Goal: Task Accomplishment & Management: Complete application form

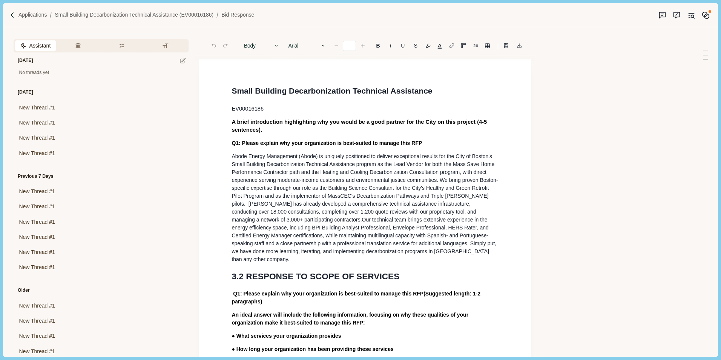
type input "**"
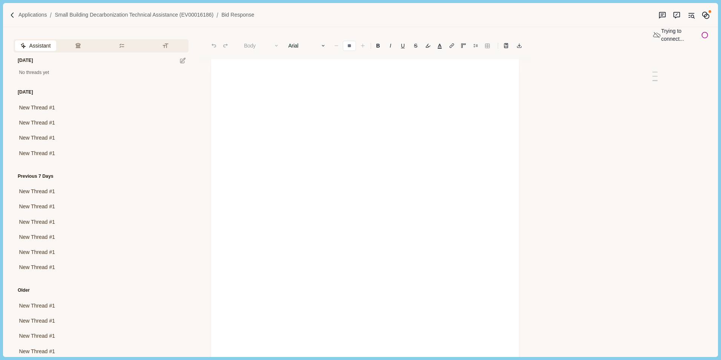
type input "**"
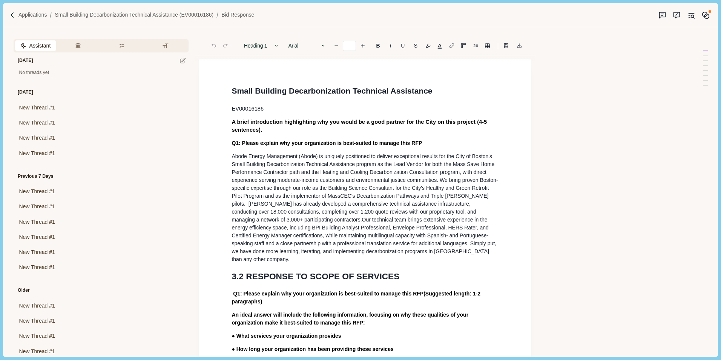
click at [461, 86] on h1 "Small Building Decarbonization Technical Assistance" at bounding box center [365, 91] width 267 height 12
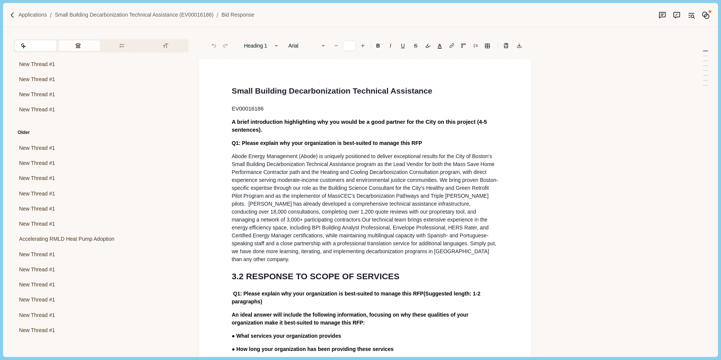
click at [78, 43] on button "Review Criteria" at bounding box center [79, 45] width 41 height 11
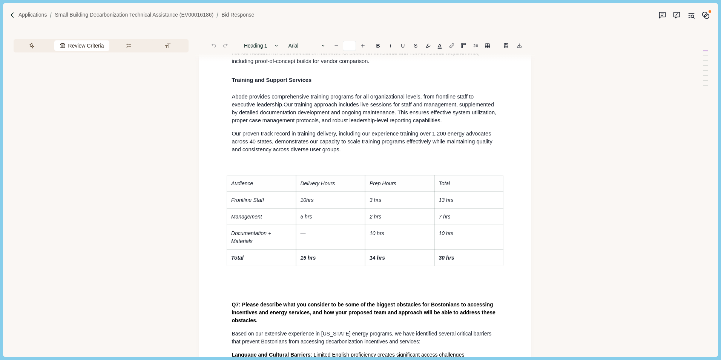
scroll to position [2333, 0]
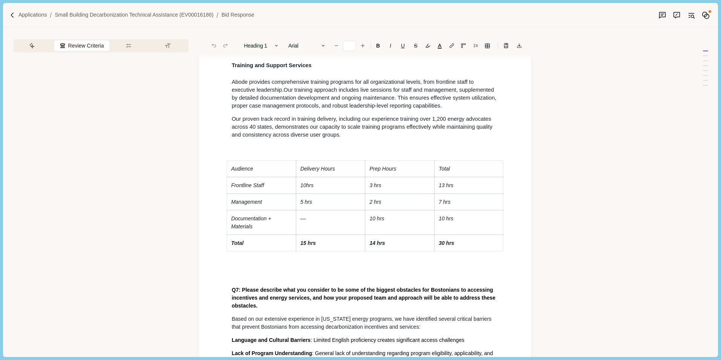
click at [306, 188] on em "10hrs" at bounding box center [306, 185] width 13 height 6
click at [310, 188] on em "10 hrs" at bounding box center [307, 185] width 15 height 6
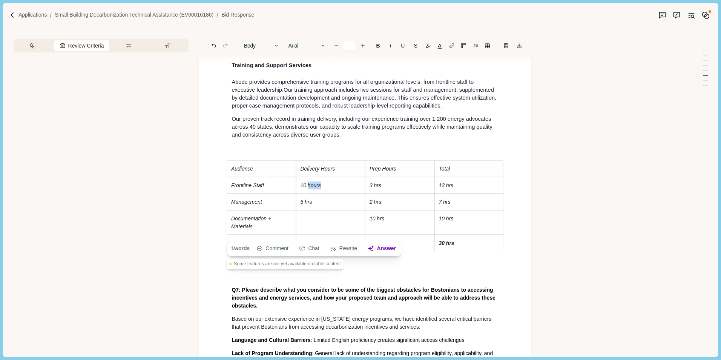
drag, startPoint x: 308, startPoint y: 234, endPoint x: 321, endPoint y: 233, distance: 12.8
click at [321, 189] on p "10 hours" at bounding box center [330, 185] width 61 height 8
copy em "hours"
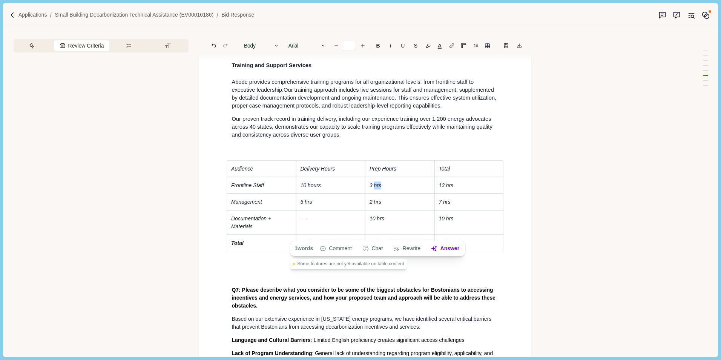
drag, startPoint x: 375, startPoint y: 235, endPoint x: 380, endPoint y: 235, distance: 5.3
click at [380, 188] on em "3 hrs" at bounding box center [376, 185] width 12 height 6
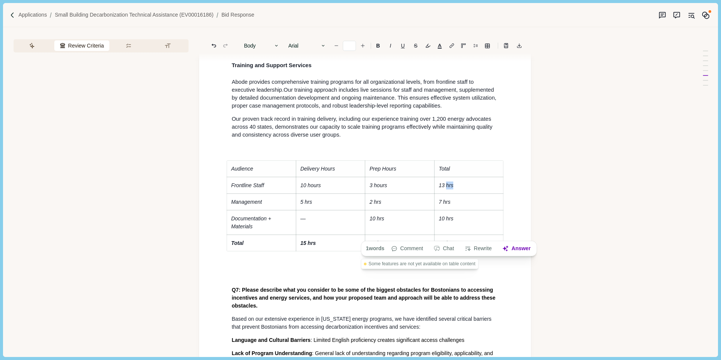
drag, startPoint x: 447, startPoint y: 235, endPoint x: 452, endPoint y: 236, distance: 5.0
click at [452, 188] on em "13 hrs" at bounding box center [446, 185] width 15 height 6
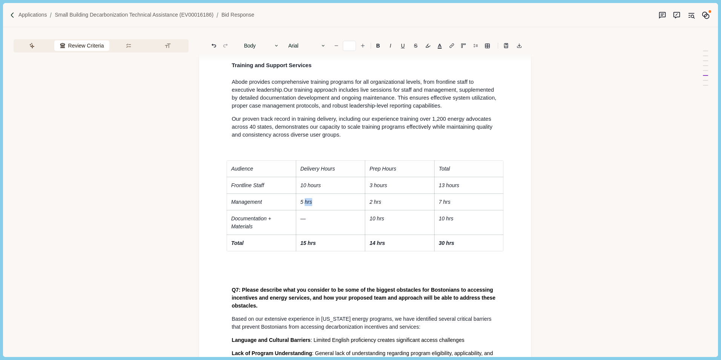
drag, startPoint x: 305, startPoint y: 250, endPoint x: 312, endPoint y: 250, distance: 6.8
click at [312, 206] on p "5 hrs" at bounding box center [330, 202] width 61 height 8
drag, startPoint x: 375, startPoint y: 251, endPoint x: 380, endPoint y: 251, distance: 5.3
click at [380, 205] on em "2 hrs" at bounding box center [376, 202] width 12 height 6
drag, startPoint x: 444, startPoint y: 252, endPoint x: 450, endPoint y: 252, distance: 6.4
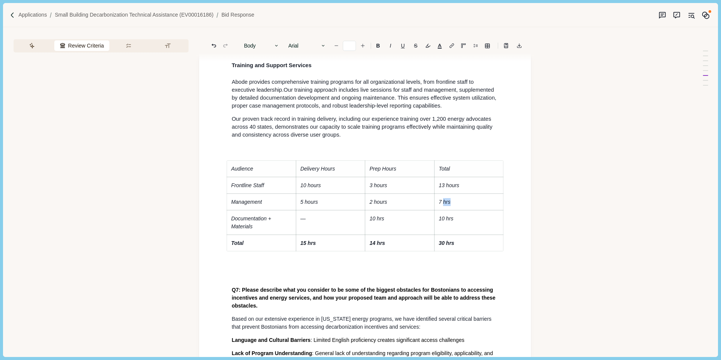
click at [450, 205] on em "7 hrs" at bounding box center [445, 202] width 12 height 6
drag, startPoint x: 446, startPoint y: 268, endPoint x: 452, endPoint y: 269, distance: 5.8
click at [452, 221] on em "10 hrs" at bounding box center [446, 218] width 15 height 6
drag, startPoint x: 377, startPoint y: 267, endPoint x: 383, endPoint y: 269, distance: 5.8
click at [383, 221] on em "10 hrs" at bounding box center [377, 218] width 15 height 6
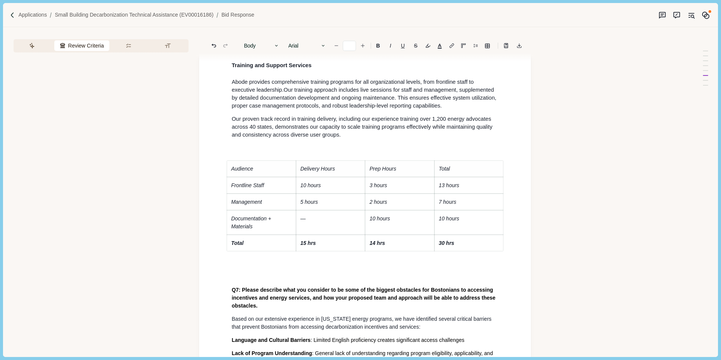
drag, startPoint x: 310, startPoint y: 292, endPoint x: 315, endPoint y: 292, distance: 4.1
click at [312, 246] on em "15 hrs" at bounding box center [307, 243] width 15 height 6
drag, startPoint x: 311, startPoint y: 293, endPoint x: 321, endPoint y: 295, distance: 10.3
click at [321, 246] on em "15 hours" at bounding box center [311, 243] width 22 height 6
copy em "hours"
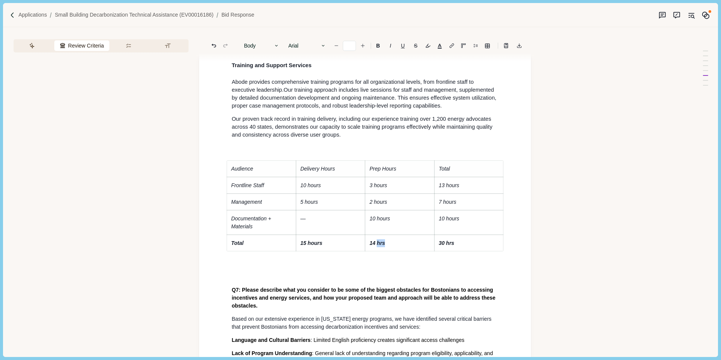
drag, startPoint x: 378, startPoint y: 293, endPoint x: 384, endPoint y: 293, distance: 6.5
click at [384, 246] on em "14 hrs" at bounding box center [377, 243] width 15 height 6
drag, startPoint x: 446, startPoint y: 292, endPoint x: 453, endPoint y: 293, distance: 7.6
click at [453, 246] on em "30 hrs" at bounding box center [446, 243] width 15 height 6
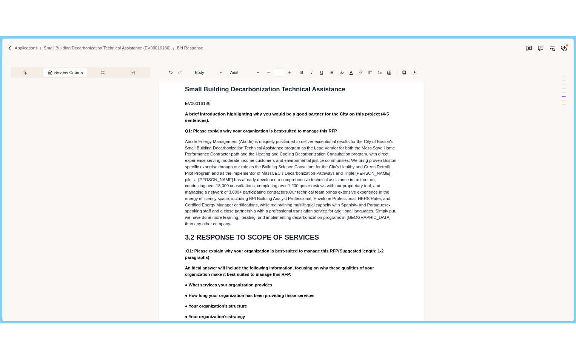
scroll to position [0, 0]
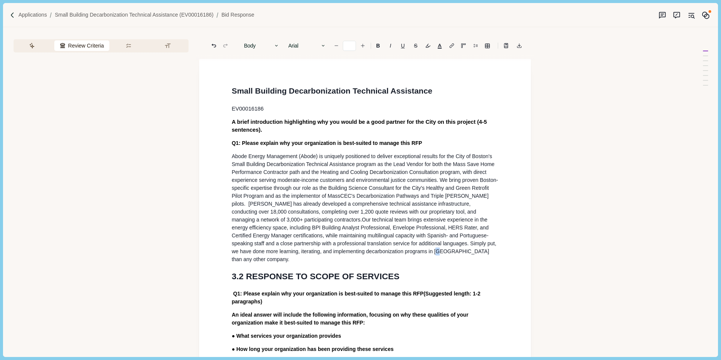
click at [393, 262] on span ", while maintaining multilingual capacity with Spanish- and Portuguese-speaking…" at bounding box center [365, 247] width 266 height 30
drag, startPoint x: 232, startPoint y: 164, endPoint x: 487, endPoint y: 263, distance: 273.1
click at [487, 263] on p "Abode Energy Management (Abode) is uniquely positioned to deliver exceptional r…" at bounding box center [365, 207] width 267 height 111
click at [496, 261] on p "Abode Energy Management (Abode) is uniquely positioned to deliver exceptional r…" at bounding box center [365, 207] width 267 height 111
click at [518, 45] on icon "Export to docx" at bounding box center [519, 45] width 5 height 5
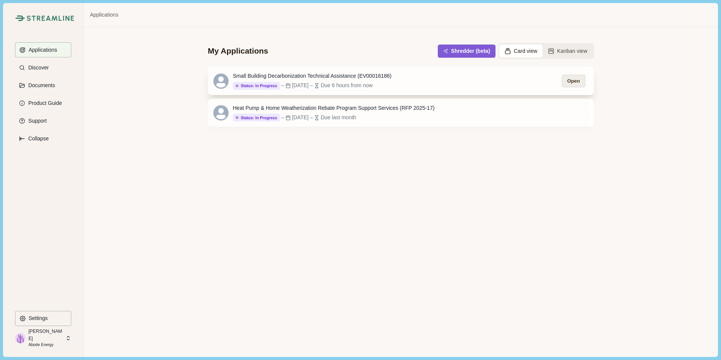
click at [578, 81] on button "Open" at bounding box center [573, 81] width 23 height 12
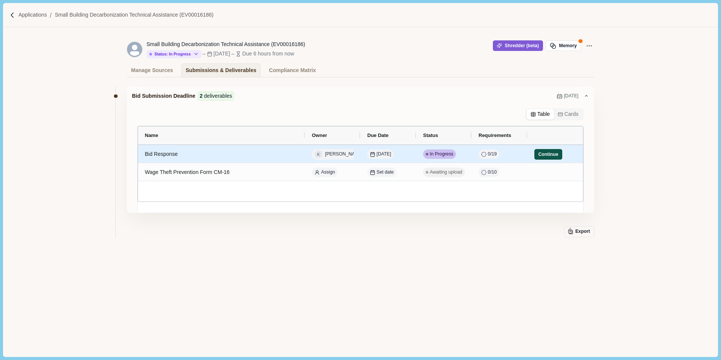
click at [553, 154] on button "Continue" at bounding box center [548, 154] width 28 height 11
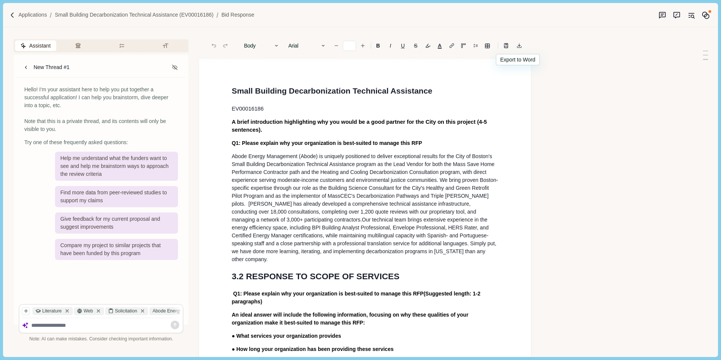
type input "**"
click at [168, 43] on button "Formatting" at bounding box center [166, 45] width 41 height 11
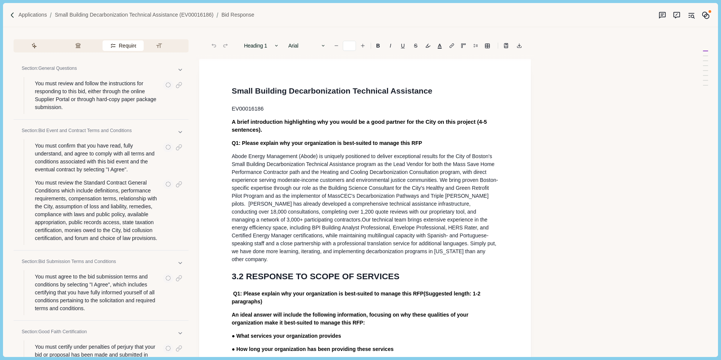
click at [121, 45] on button "Requirements" at bounding box center [123, 45] width 41 height 11
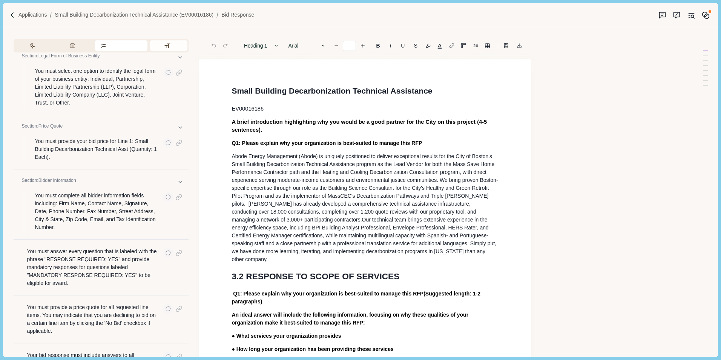
click at [169, 48] on button "Formatting" at bounding box center [168, 45] width 37 height 11
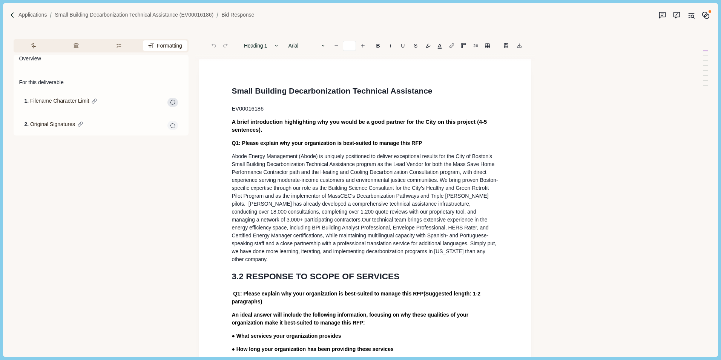
click at [175, 102] on icon "button" at bounding box center [172, 102] width 5 height 5
click at [590, 144] on div "Assistant Review Criteria Requirements Formatting New Thread #1 Hello! I'm your…" at bounding box center [348, 191] width 690 height 329
click at [37, 46] on button "Assistant" at bounding box center [35, 45] width 40 height 11
click at [82, 45] on button "Review Criteria" at bounding box center [79, 45] width 41 height 11
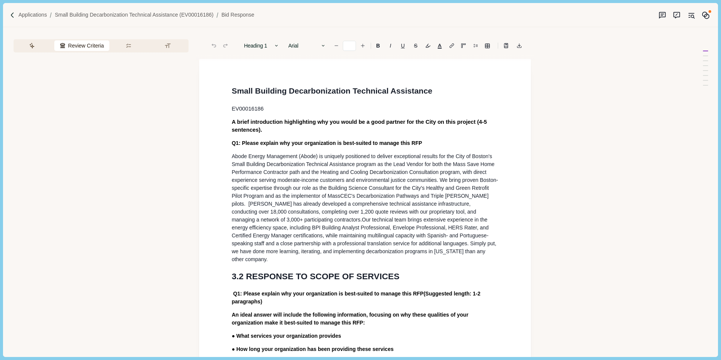
click at [83, 48] on span "Review Criteria" at bounding box center [86, 46] width 36 height 8
click at [130, 44] on button "Requirements" at bounding box center [130, 45] width 37 height 11
